Goal: Task Accomplishment & Management: Manage account settings

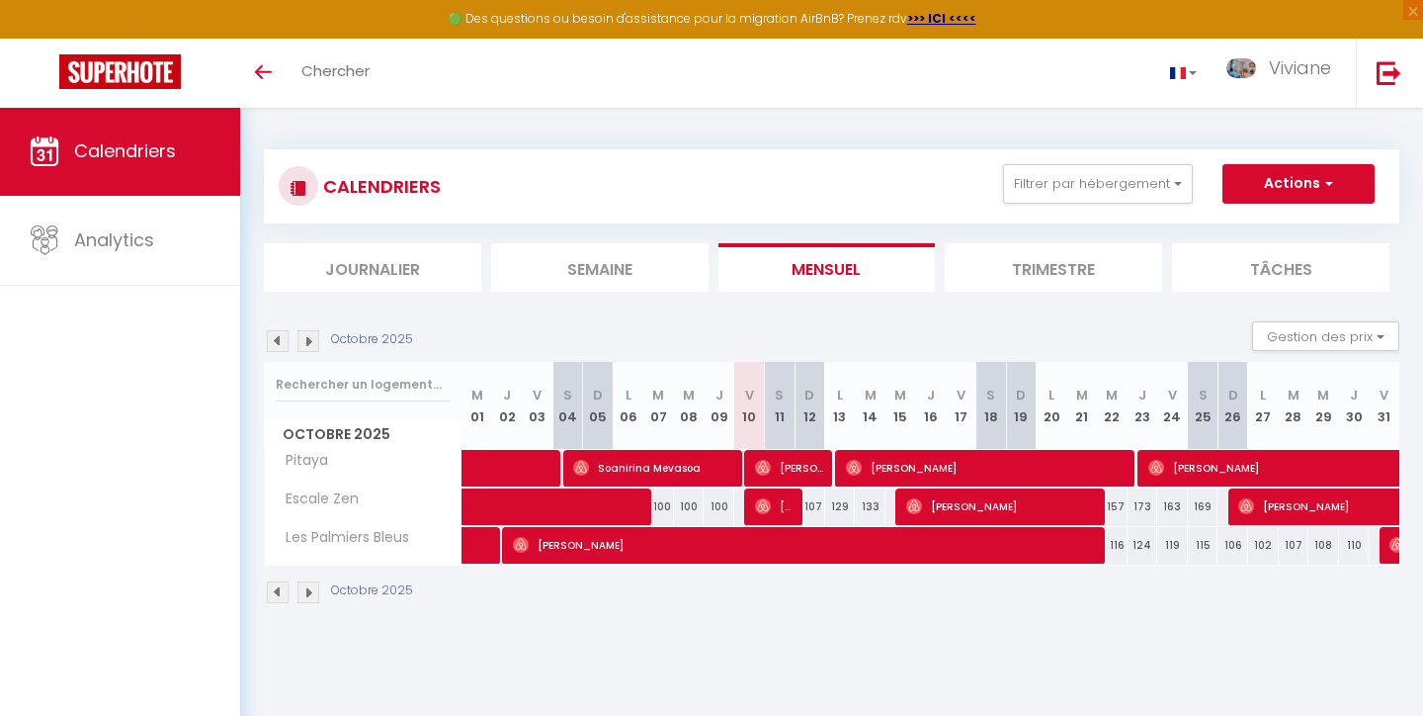
click at [1033, 266] on li "Trimestre" at bounding box center [1053, 267] width 217 height 48
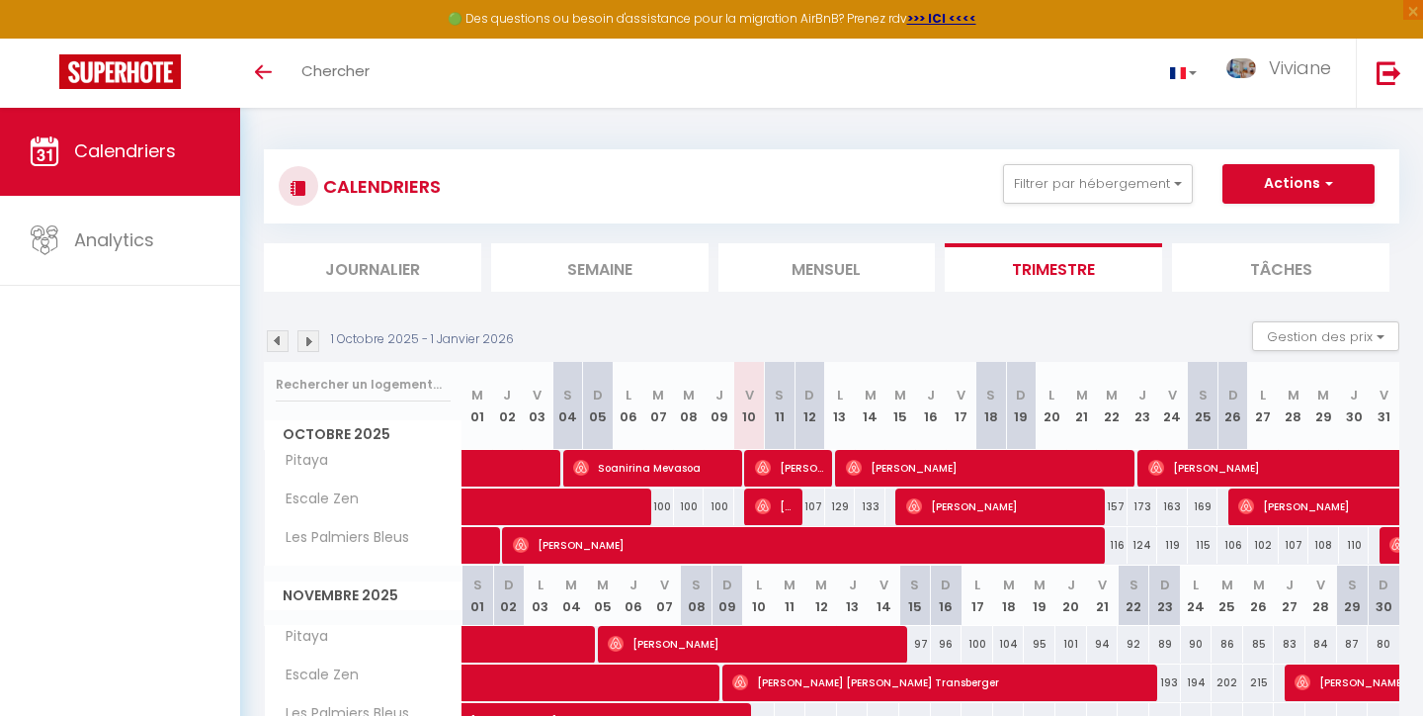
click at [939, 503] on span "[PERSON_NAME]" at bounding box center [1003, 506] width 194 height 38
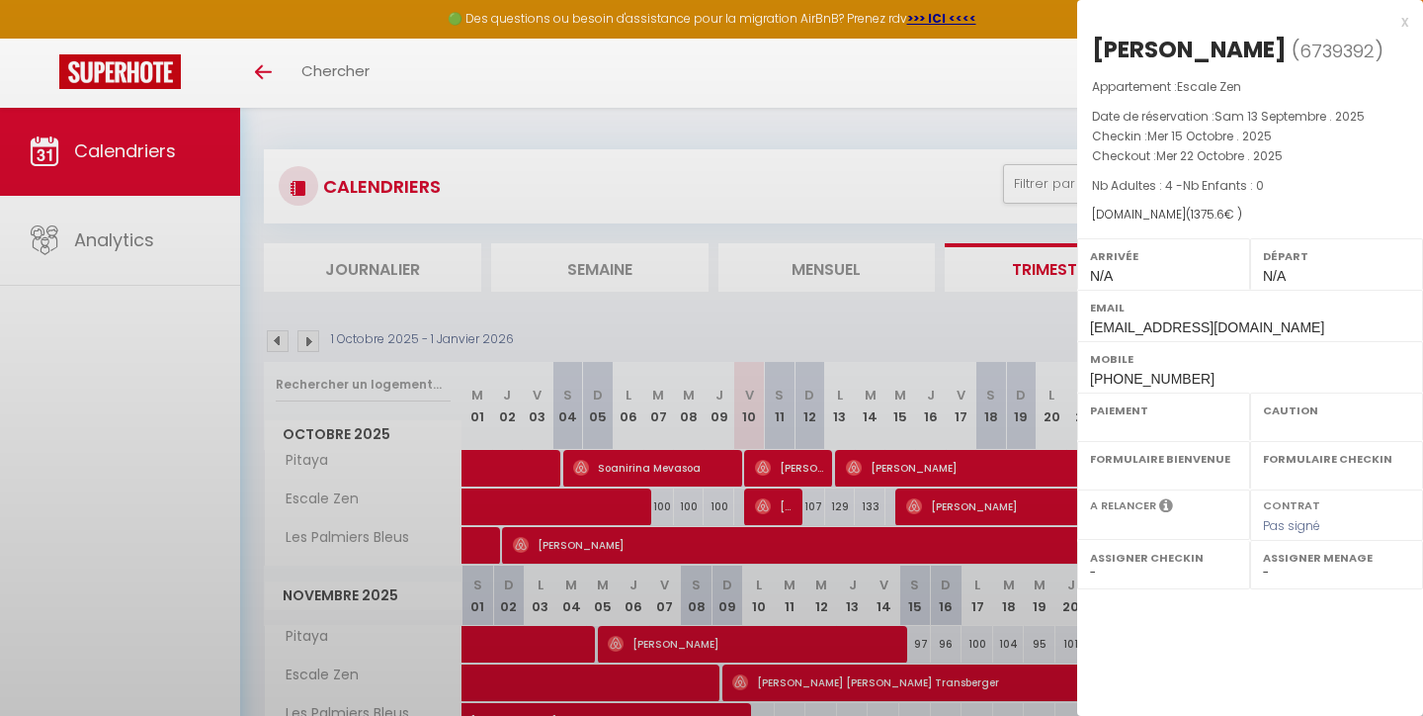
select select "OK"
select select "0"
select select "1"
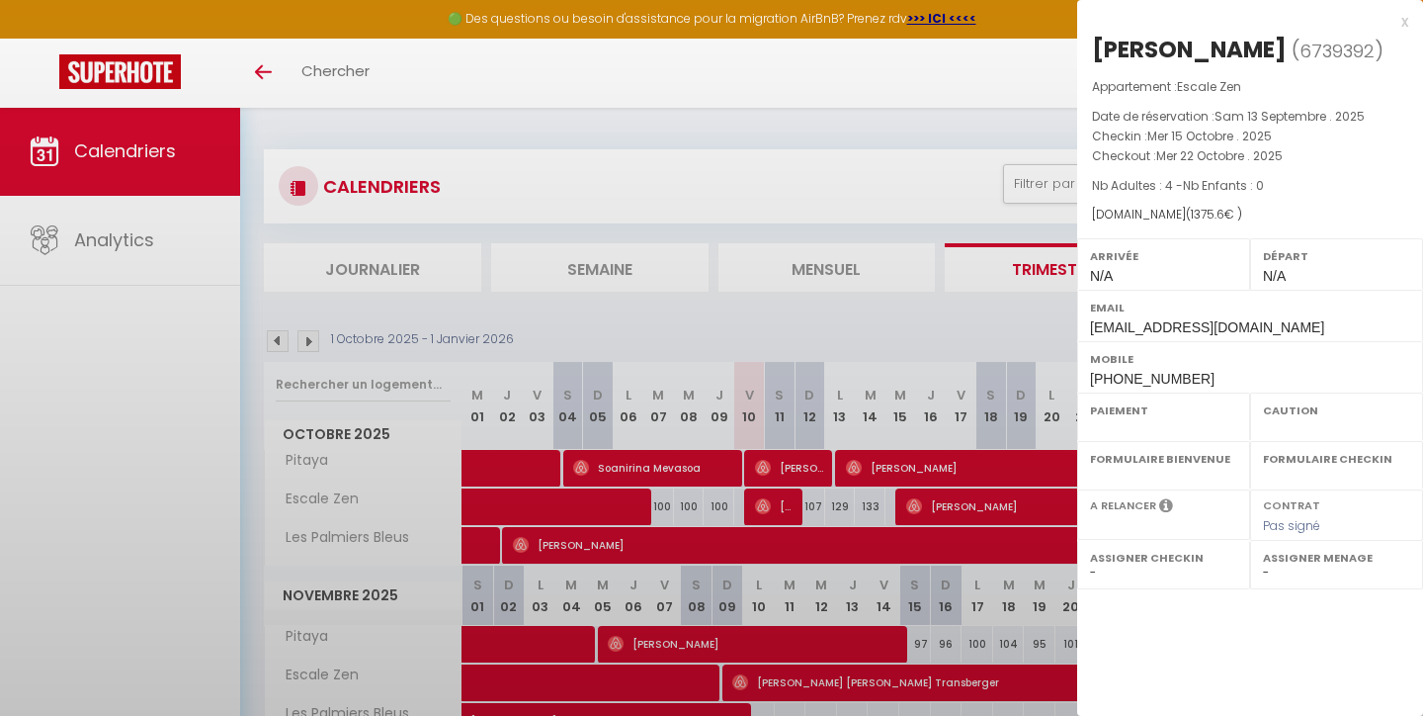
select select
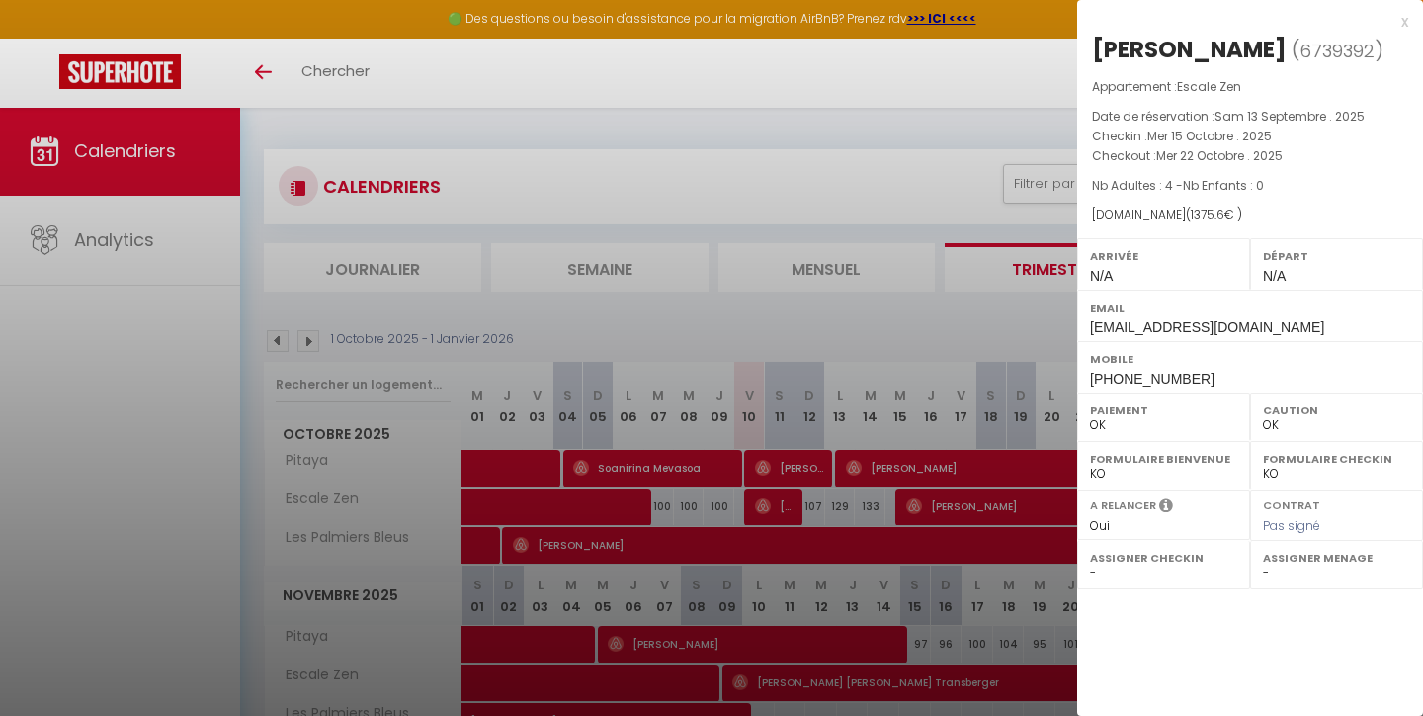
click at [1404, 21] on div "x" at bounding box center [1242, 22] width 331 height 24
